Goal: Navigation & Orientation: Find specific page/section

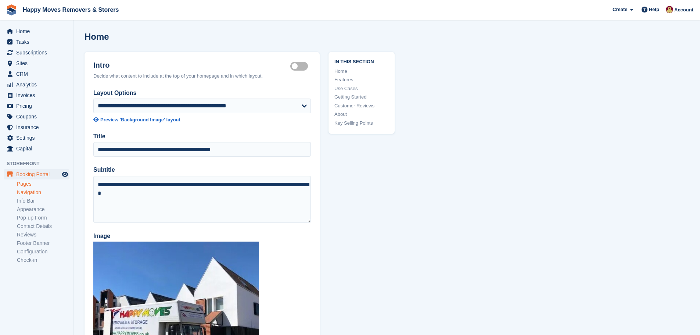
scroll to position [257, 0]
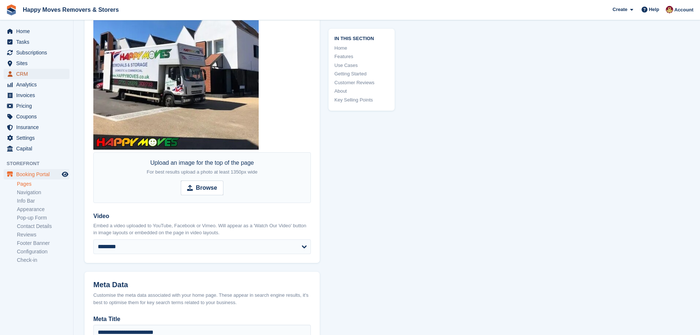
click at [24, 76] on span "CRM" at bounding box center [38, 74] width 44 height 10
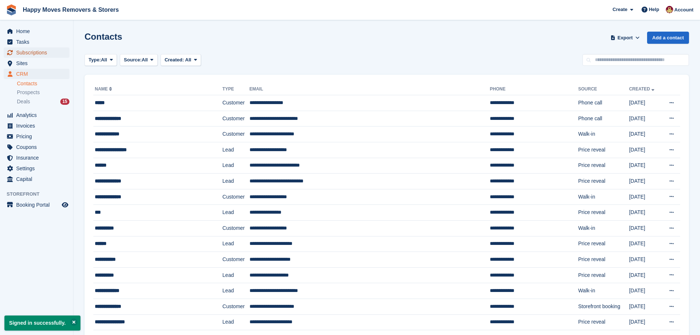
click at [35, 51] on span "Subscriptions" at bounding box center [38, 52] width 44 height 10
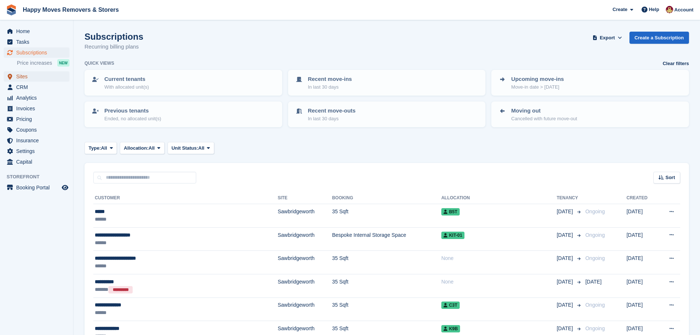
click at [24, 78] on span "Sites" at bounding box center [38, 76] width 44 height 10
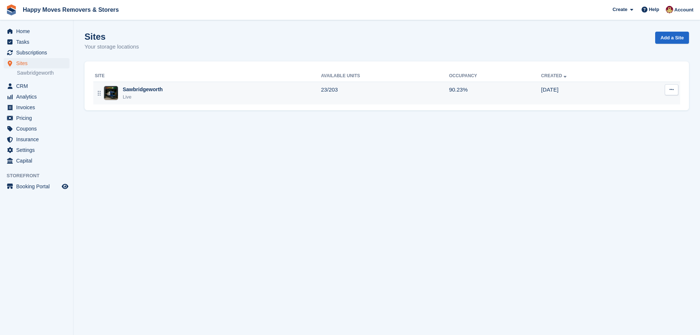
click at [144, 90] on div "Sawbridgeworth" at bounding box center [143, 90] width 40 height 8
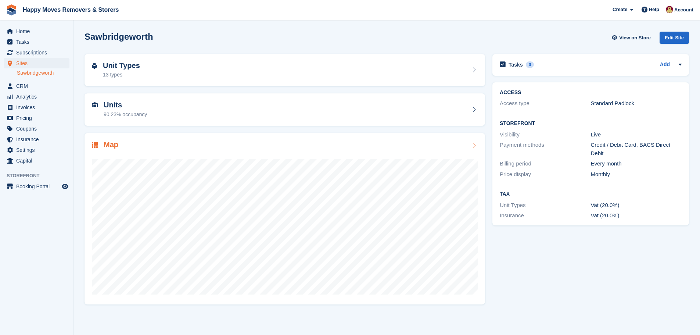
click at [115, 145] on h2 "Map" at bounding box center [111, 144] width 15 height 8
